Goal: Information Seeking & Learning: Learn about a topic

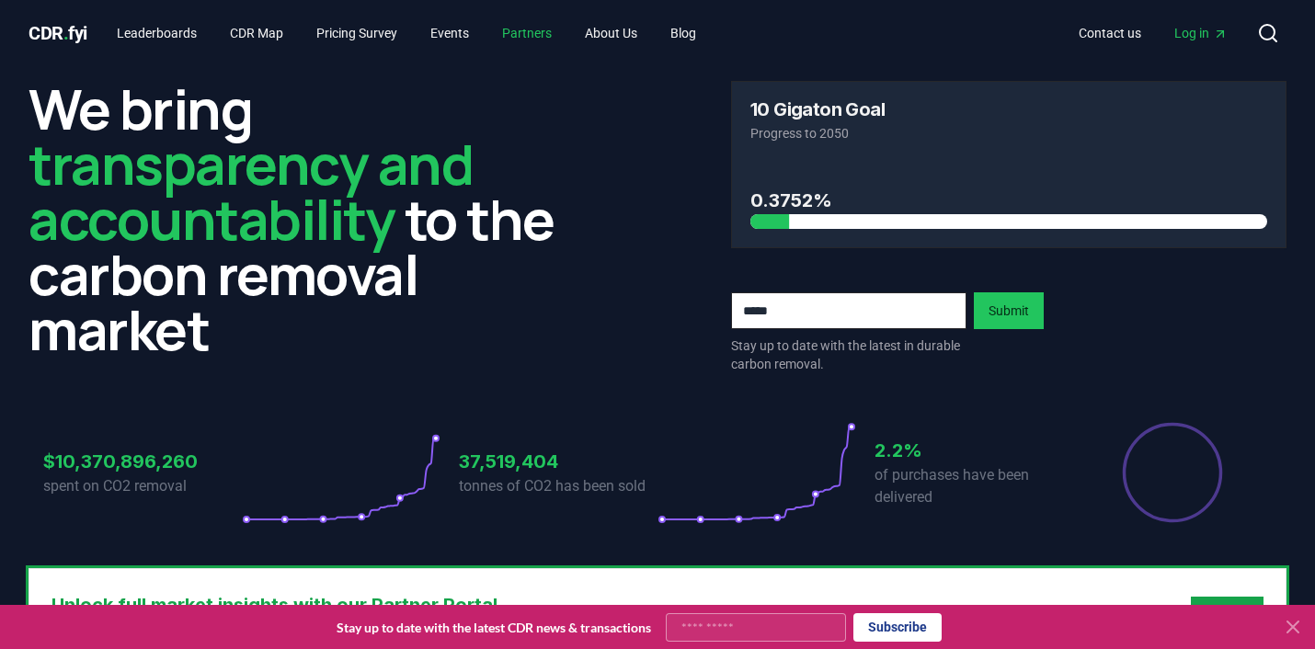
click at [531, 48] on link "Partners" at bounding box center [526, 33] width 79 height 33
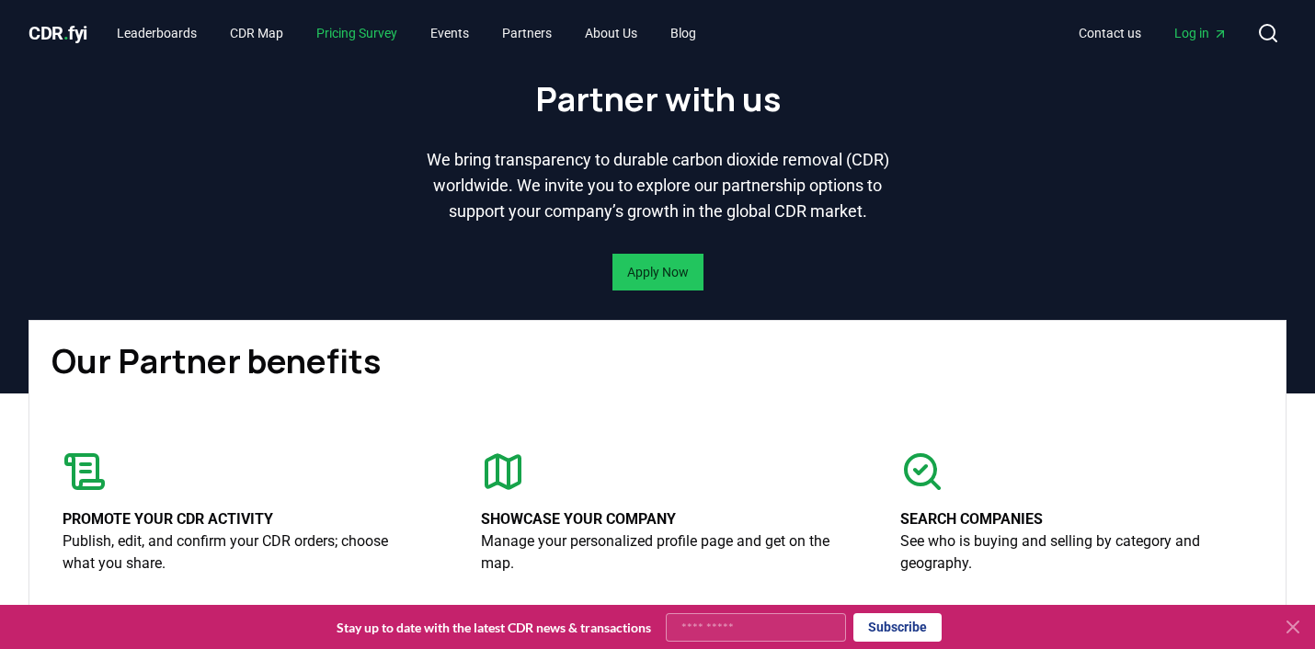
click at [340, 36] on link "Pricing Survey" at bounding box center [357, 33] width 110 height 33
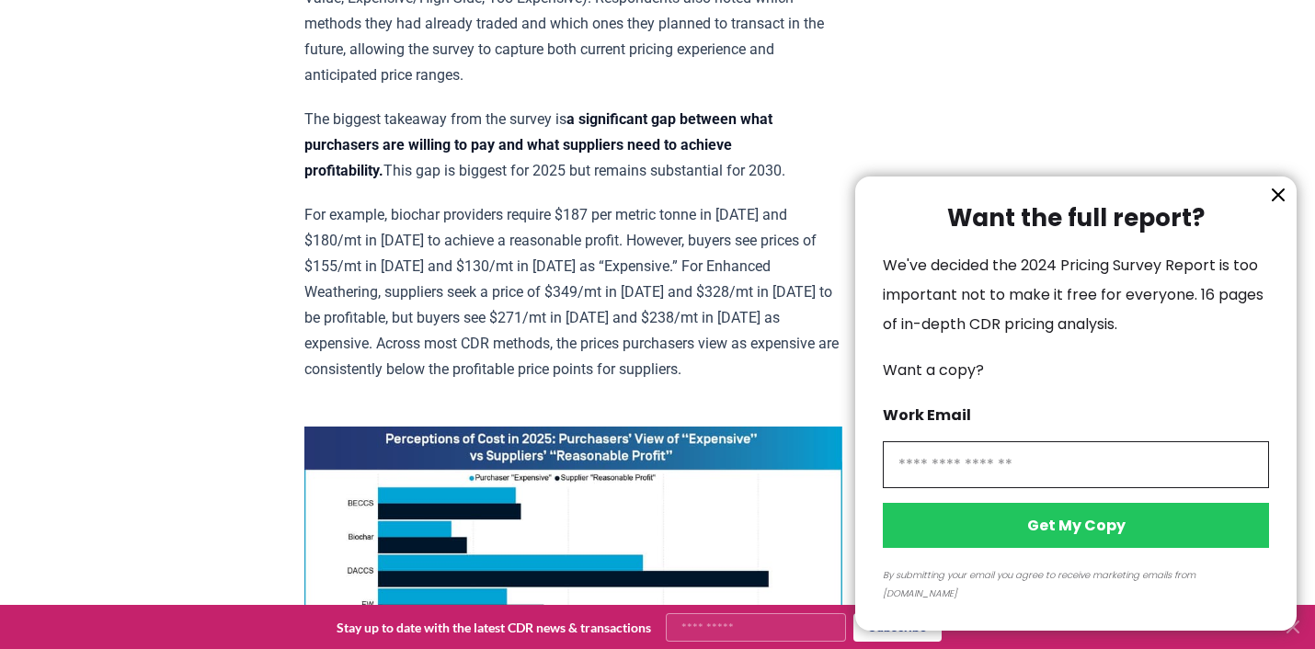
scroll to position [1015, 0]
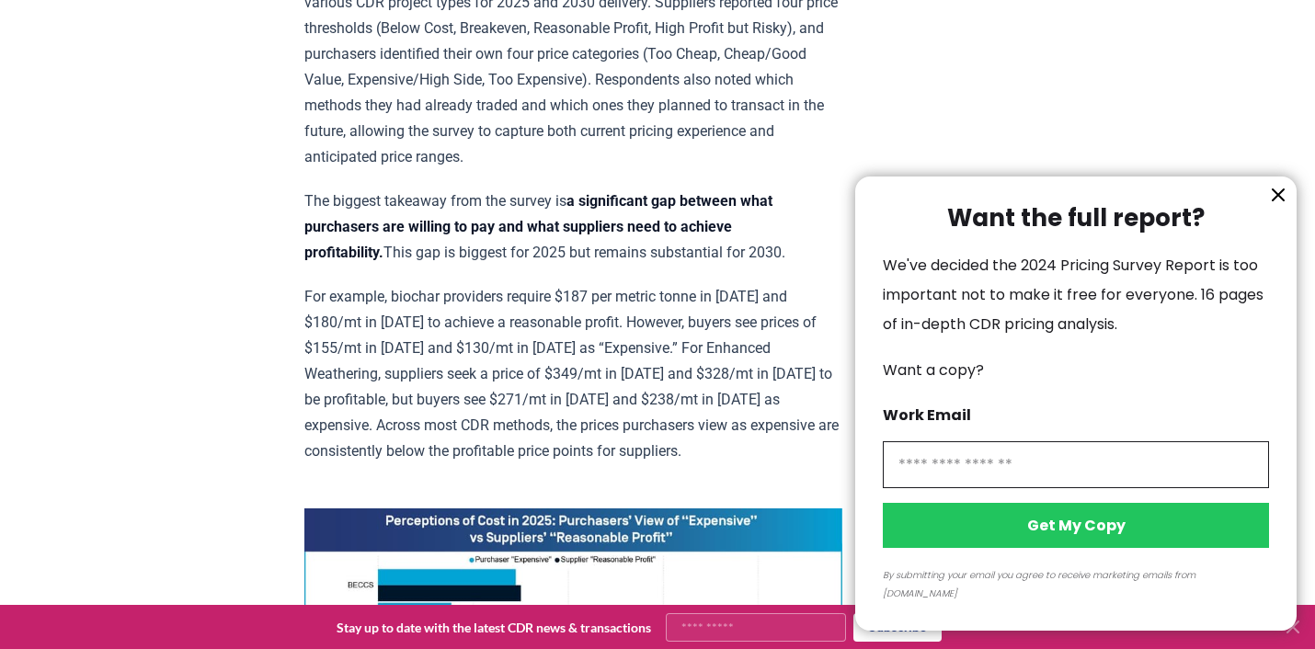
click at [1282, 200] on icon "information" at bounding box center [1277, 194] width 11 height 11
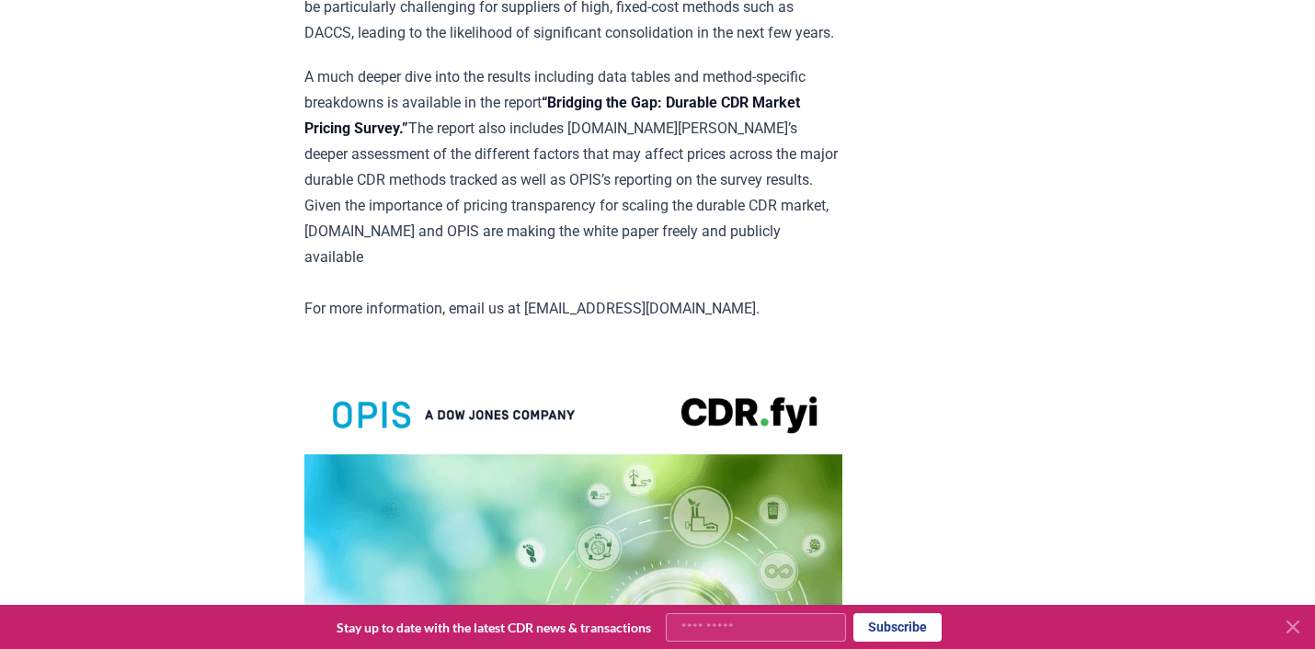
scroll to position [3526, 0]
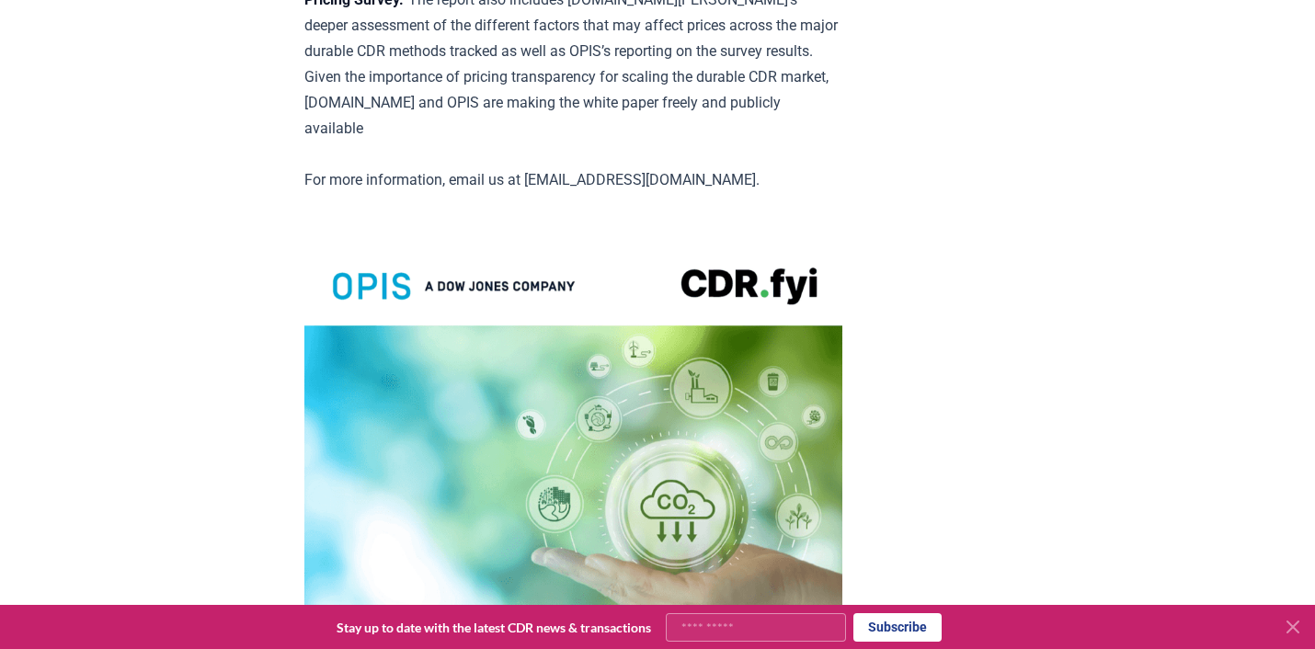
click at [705, 259] on img at bounding box center [573, 587] width 538 height 701
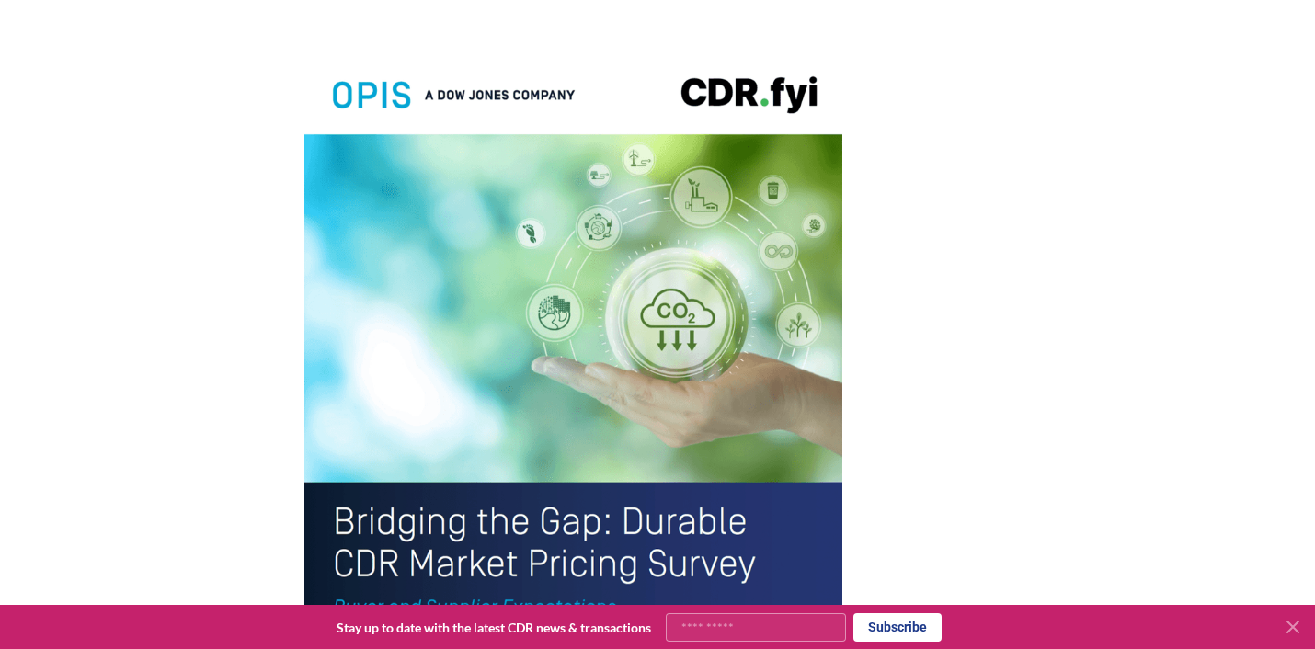
scroll to position [4139, 0]
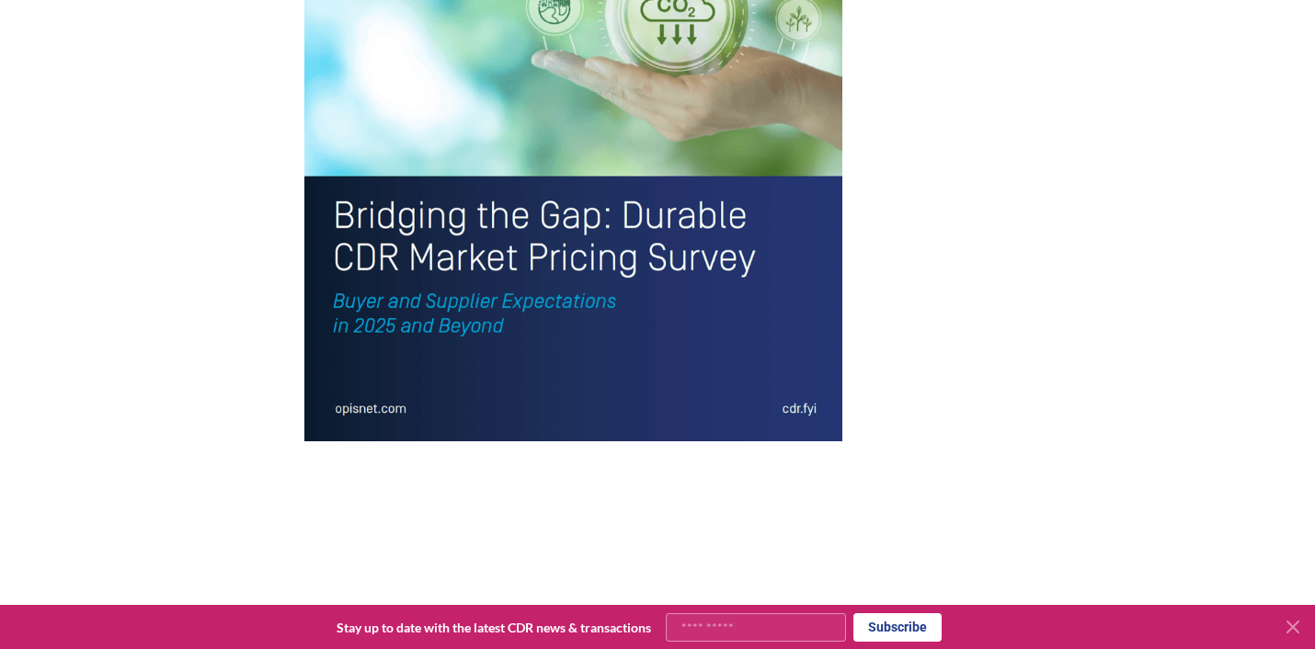
click at [551, 130] on img at bounding box center [573, 90] width 538 height 701
